Goal: Check status

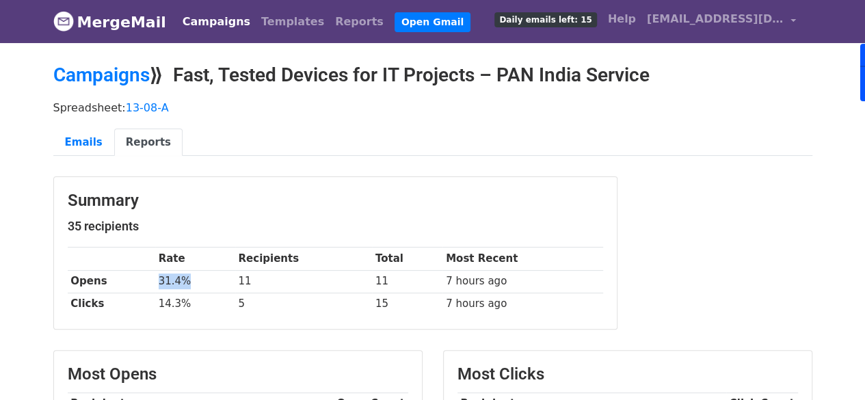
drag, startPoint x: 191, startPoint y: 276, endPoint x: 141, endPoint y: 281, distance: 50.2
click at [141, 281] on tr "Opens 31.4% 11 11 7 hours ago" at bounding box center [336, 281] width 536 height 23
copy tr "31.4%"
drag, startPoint x: 201, startPoint y: 300, endPoint x: 142, endPoint y: 305, distance: 59.7
click at [142, 305] on tr "Clicks 14.3% 5 15 7 hours ago" at bounding box center [336, 304] width 536 height 23
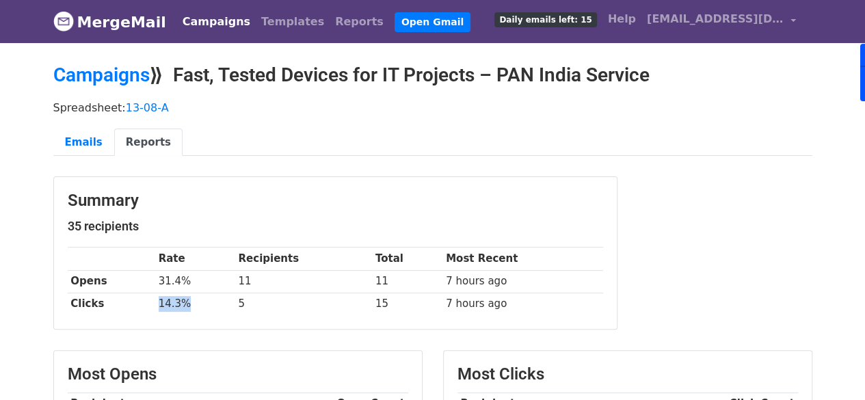
copy tr "14.3%"
